Goal: Information Seeking & Learning: Understand process/instructions

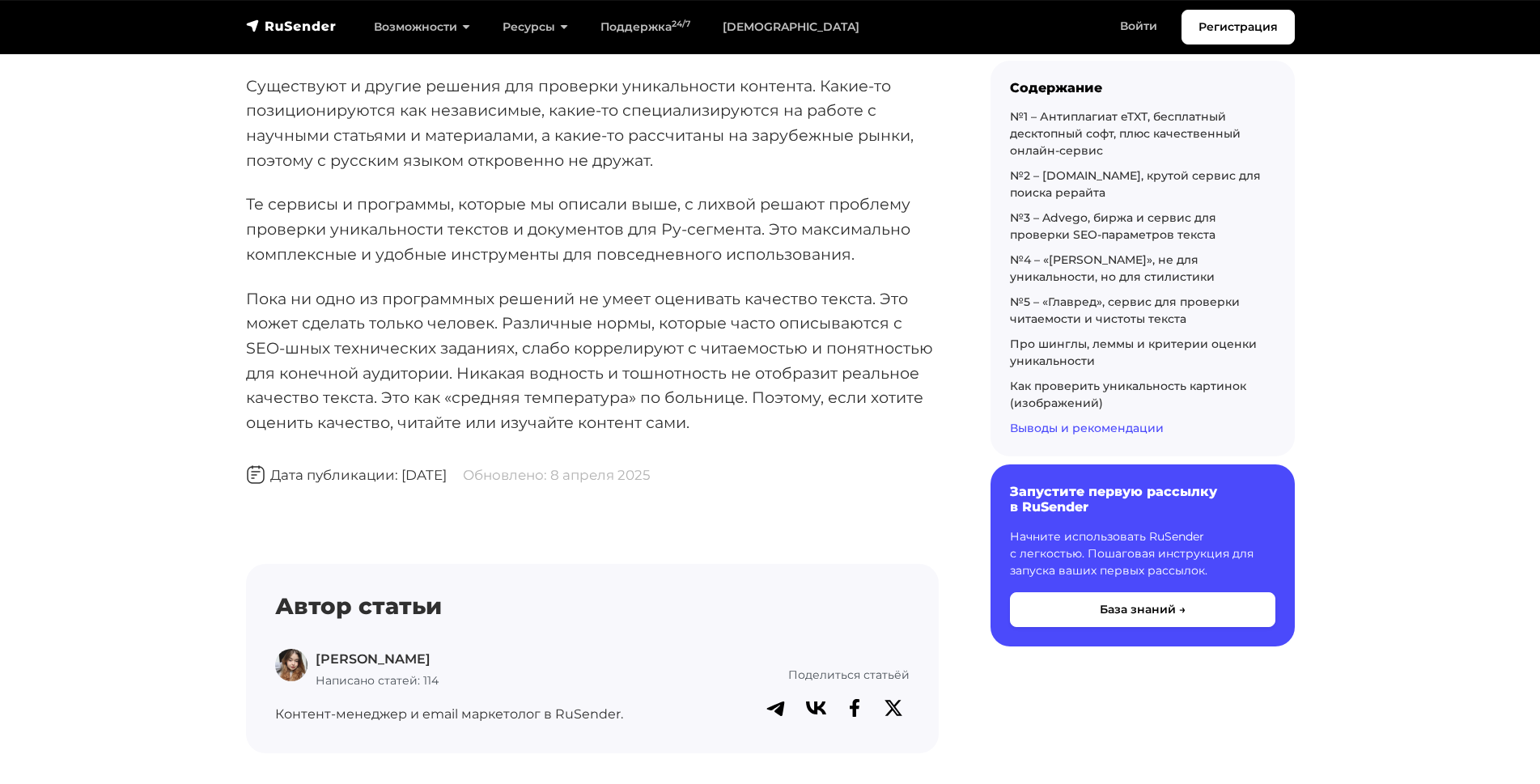
scroll to position [13891, 0]
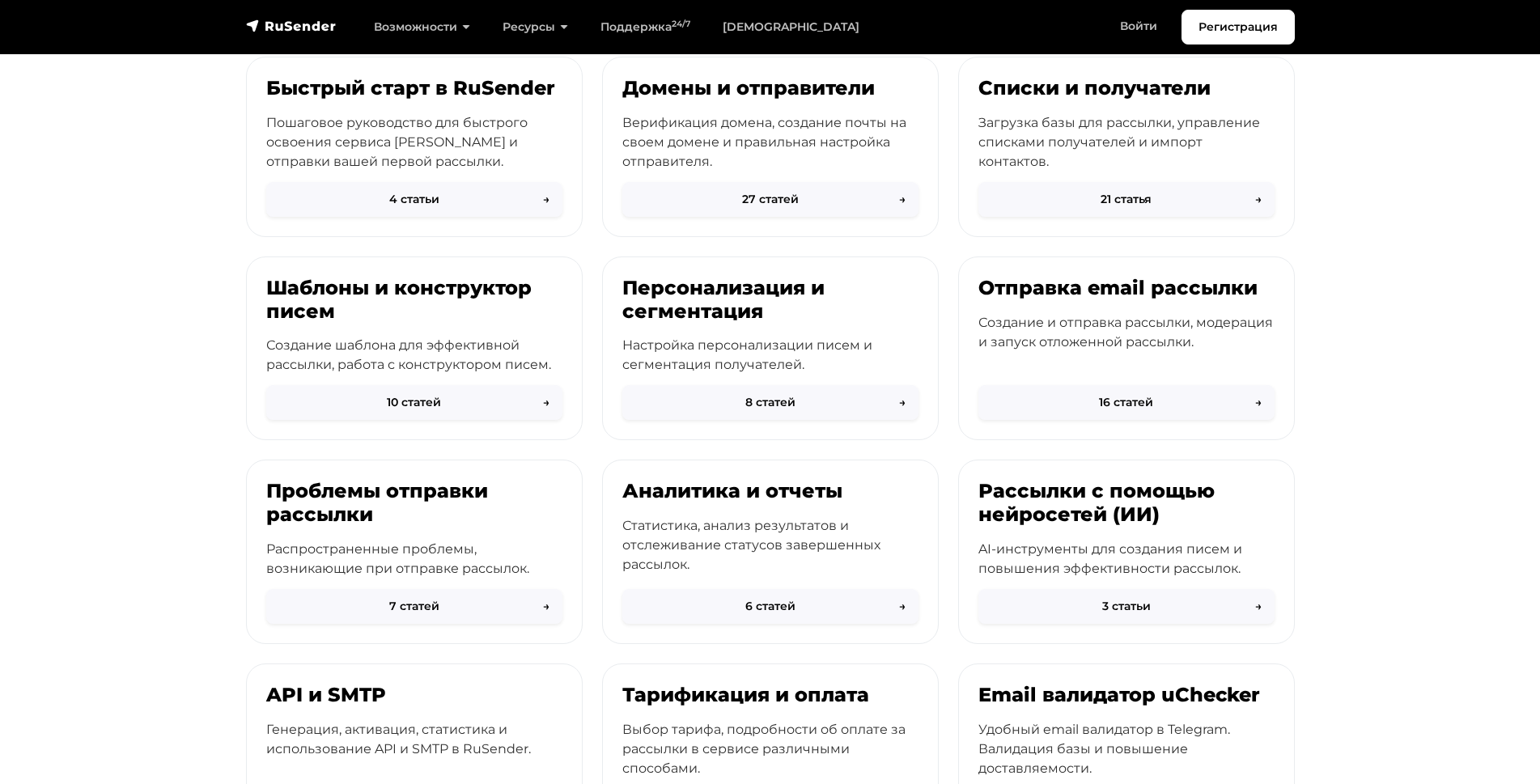
scroll to position [285, 0]
